Goal: Transaction & Acquisition: Purchase product/service

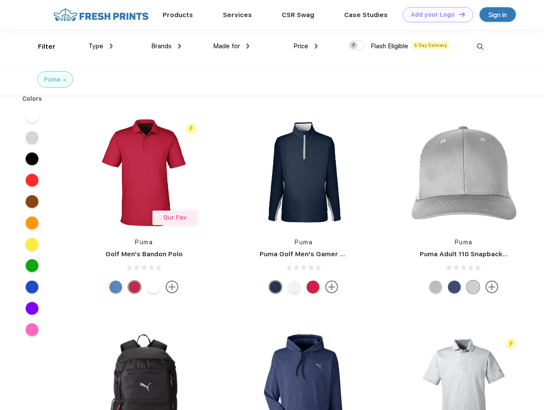
click at [435, 15] on link "Add your Logo Design Tool" at bounding box center [438, 14] width 71 height 15
click at [0, 0] on div "Design Tool" at bounding box center [0, 0] width 0 height 0
click at [459, 14] on link "Add your Logo Design Tool" at bounding box center [438, 14] width 71 height 15
click at [41, 47] on div "Filter" at bounding box center [47, 47] width 18 height 10
click at [101, 46] on span "Type" at bounding box center [95, 46] width 15 height 8
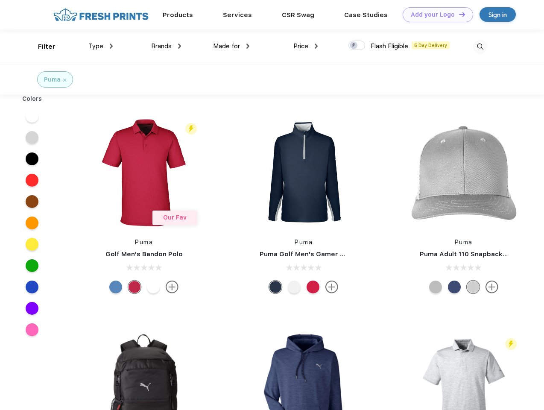
click at [166, 46] on span "Brands" at bounding box center [161, 46] width 21 height 8
click at [232, 46] on span "Made for" at bounding box center [226, 46] width 27 height 8
click at [306, 46] on span "Price" at bounding box center [301, 46] width 15 height 8
click at [357, 46] on div at bounding box center [357, 45] width 17 height 9
click at [354, 46] on input "checkbox" at bounding box center [352, 43] width 6 height 6
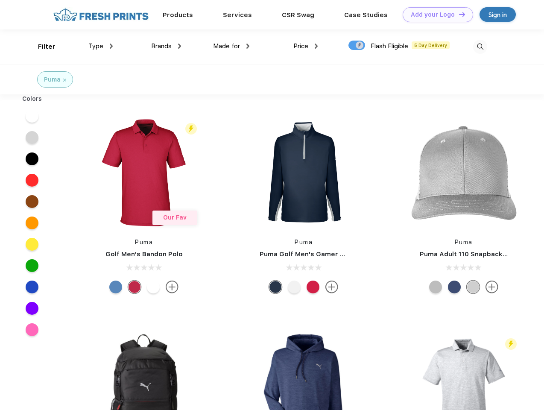
click at [480, 47] on img at bounding box center [480, 47] width 14 height 14
